Goal: Task Accomplishment & Management: Use online tool/utility

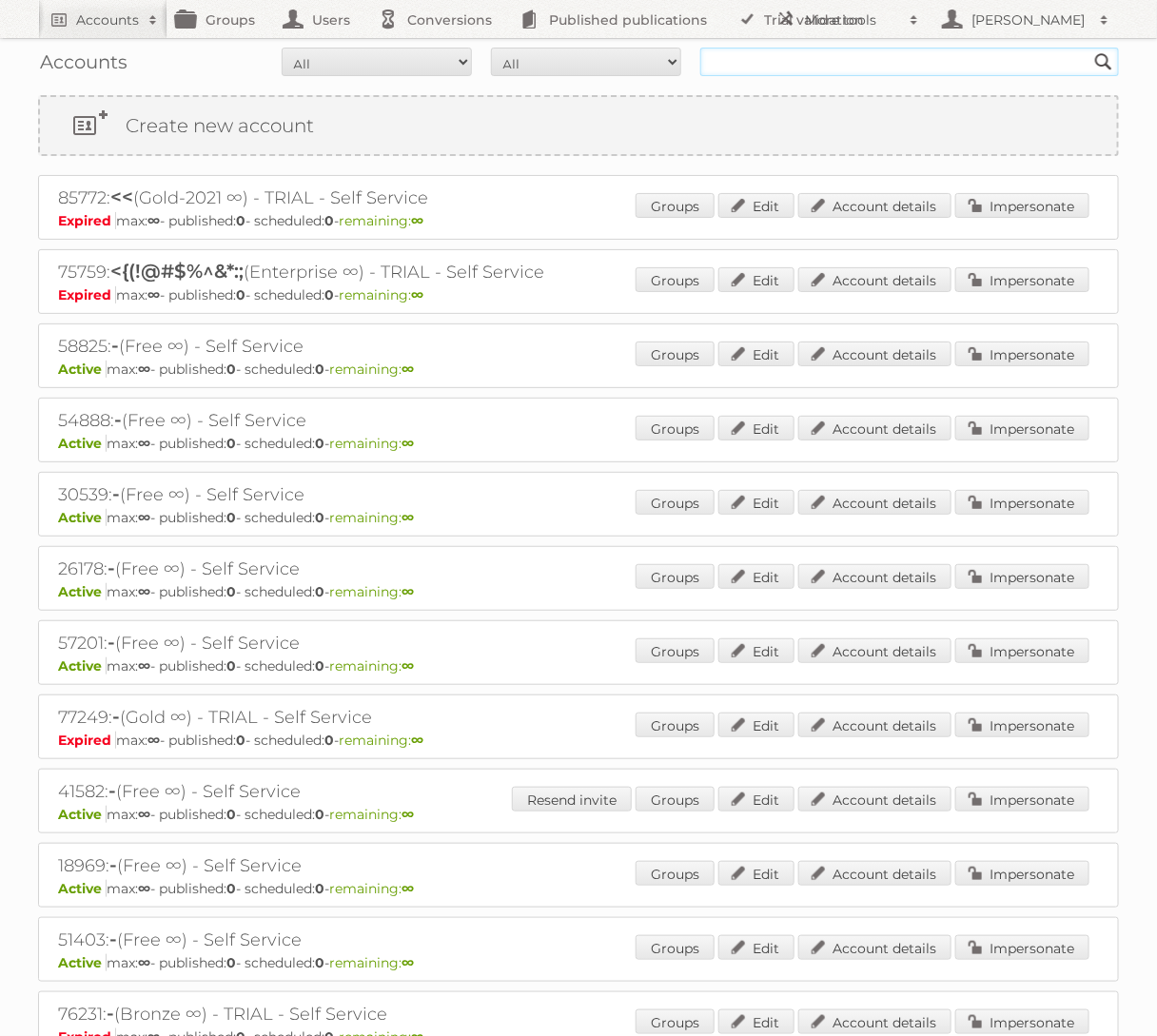
click at [885, 57] on input "text" at bounding box center [909, 61] width 418 height 29
type input "Action PIA"
click at [1090, 48] on input "Search" at bounding box center [1103, 61] width 29 height 29
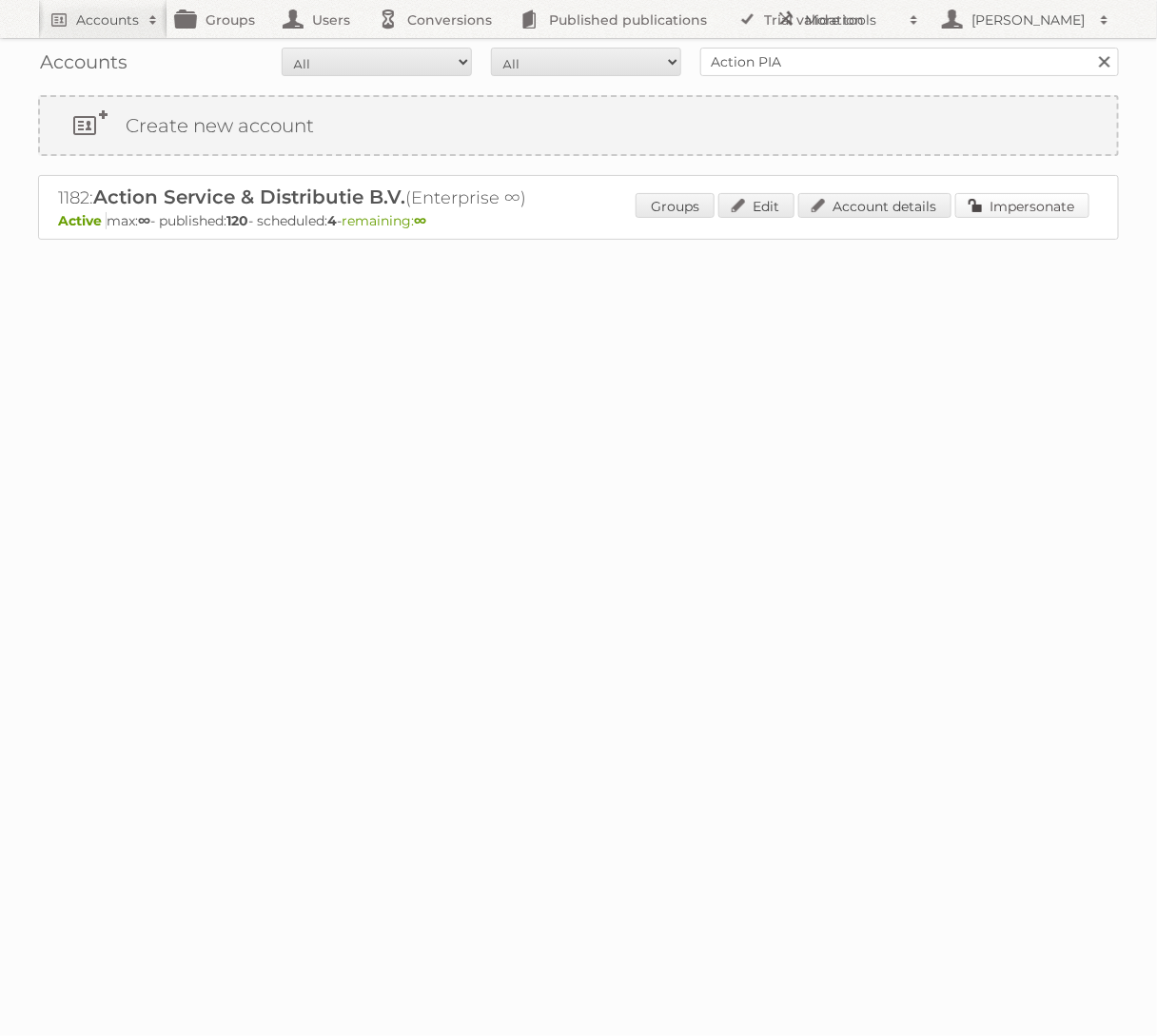
click at [997, 202] on link "Impersonate" at bounding box center [1021, 205] width 134 height 25
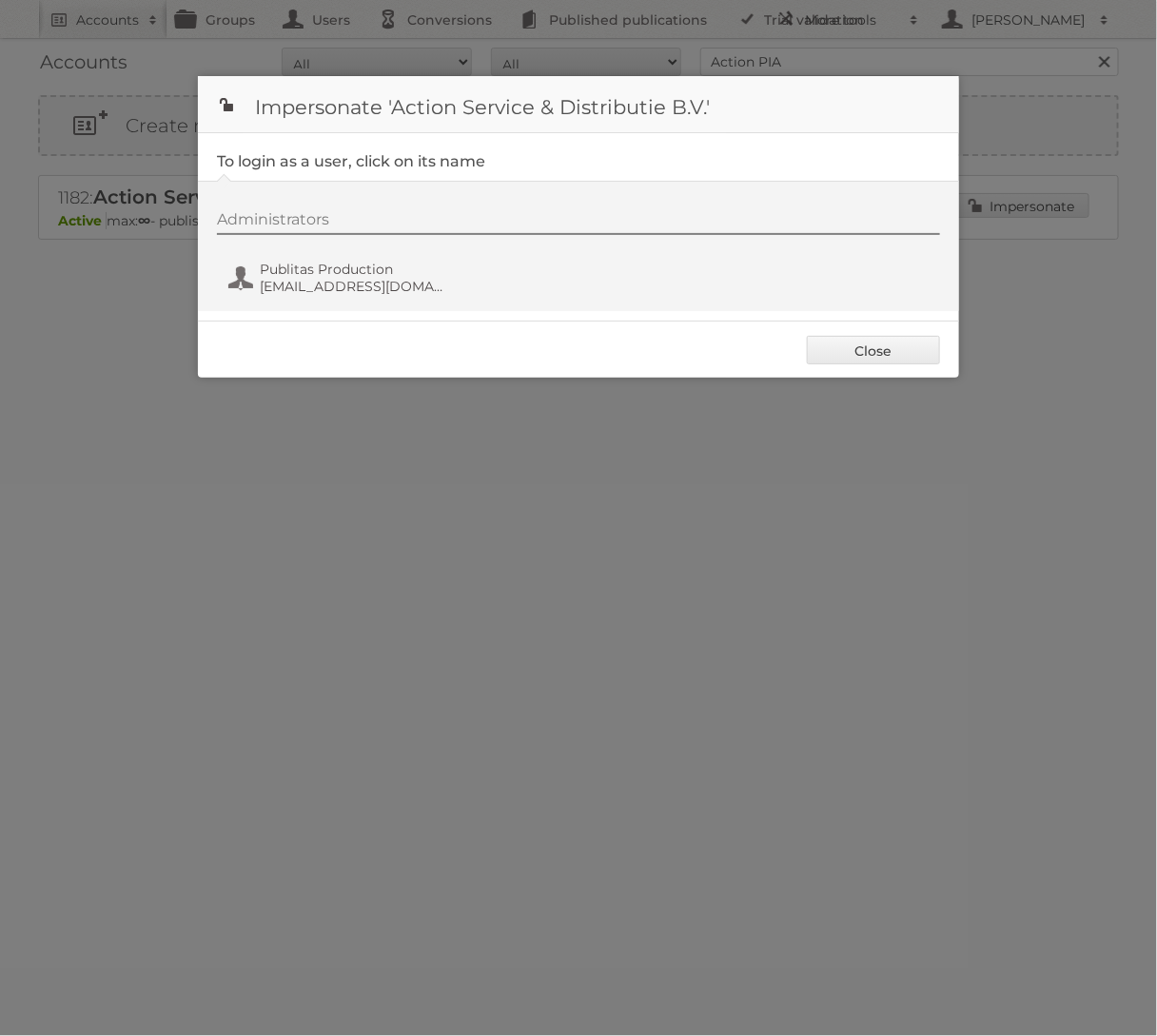
click at [337, 295] on div "Administrators Publitas Production [EMAIL_ADDRESS][DOMAIN_NAME]" at bounding box center [588, 256] width 742 height 91
click at [337, 275] on span "Publitas Production" at bounding box center [352, 269] width 184 height 17
